Goal: Use online tool/utility: Utilize a website feature to perform a specific function

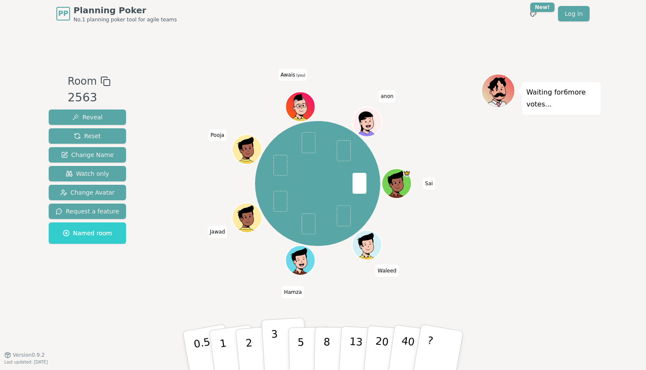
click at [275, 340] on button "3" at bounding box center [285, 350] width 47 height 67
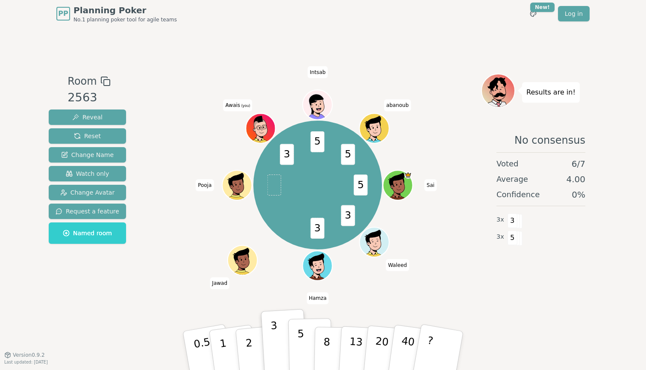
click at [298, 342] on button "5" at bounding box center [311, 350] width 44 height 65
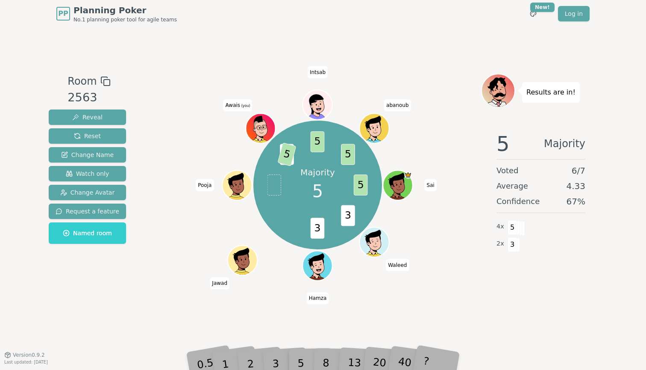
click at [286, 326] on div "Room 2563 Reveal Reset Change Name Watch only Change Avatar Request a feature N…" at bounding box center [323, 190] width 556 height 327
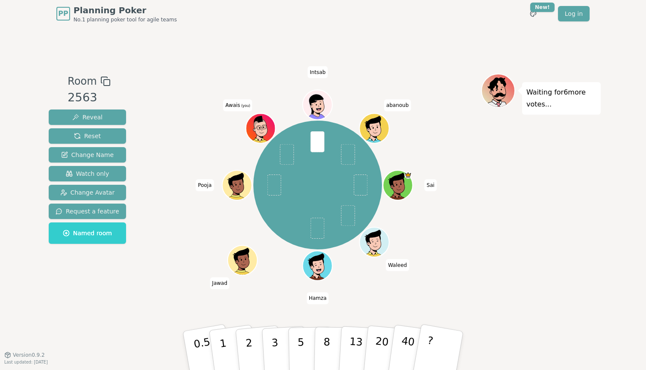
click at [248, 310] on div "Room 2563 Reveal Reset Change Name Watch only Change Avatar Request a feature N…" at bounding box center [323, 190] width 556 height 327
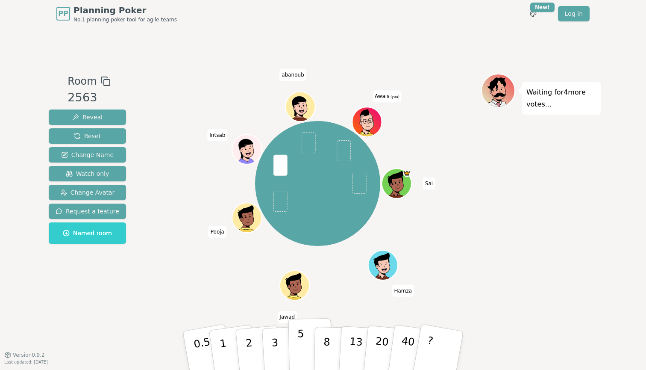
click at [307, 341] on button "5" at bounding box center [311, 350] width 44 height 65
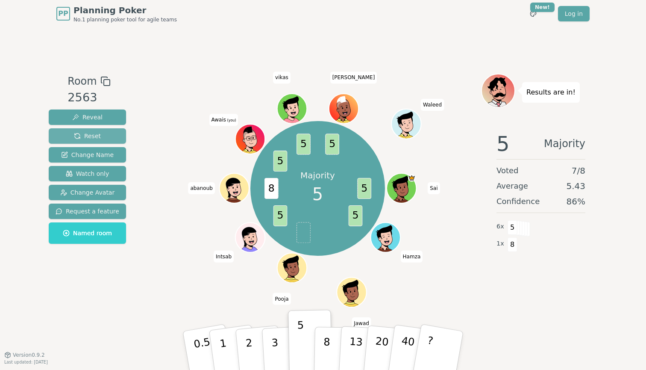
click at [100, 136] on button "Reset" at bounding box center [87, 135] width 77 height 15
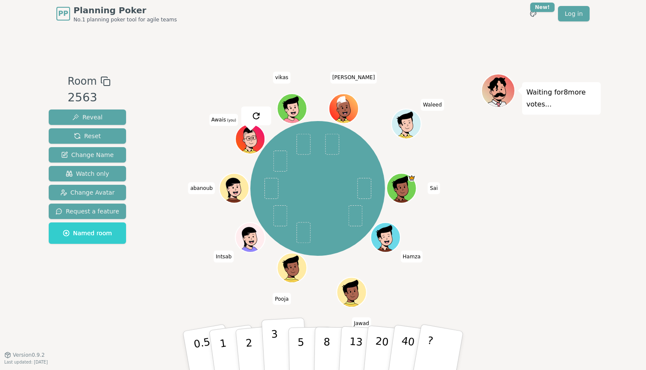
click at [281, 350] on button "3" at bounding box center [285, 350] width 47 height 67
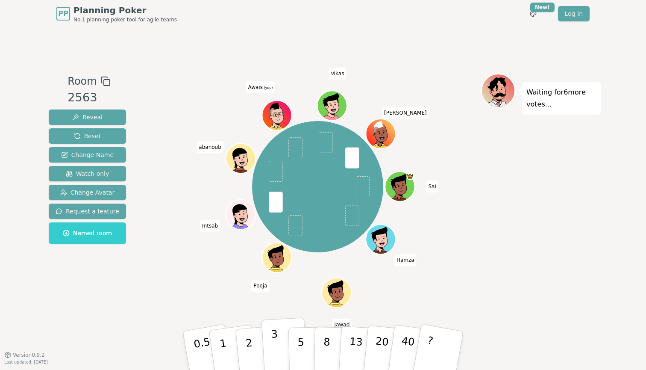
click at [274, 350] on button "3" at bounding box center [285, 350] width 47 height 67
click at [278, 346] on button "3" at bounding box center [285, 350] width 47 height 67
